Goal: Find specific page/section: Find specific page/section

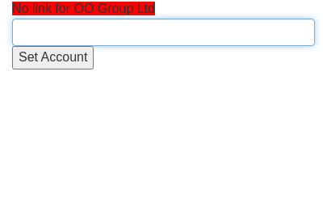
click at [39, 39] on input "text" at bounding box center [163, 32] width 303 height 27
type input "OO"
click at [60, 27] on input "text" at bounding box center [163, 32] width 303 height 27
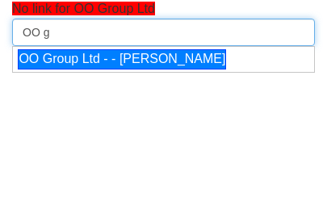
click at [108, 68] on div "OO Group Ltd - - [PERSON_NAME]" at bounding box center [122, 59] width 209 height 20
type input "OO Group Ltd - - [PERSON_NAME]"
